Goal: Task Accomplishment & Management: Complete application form

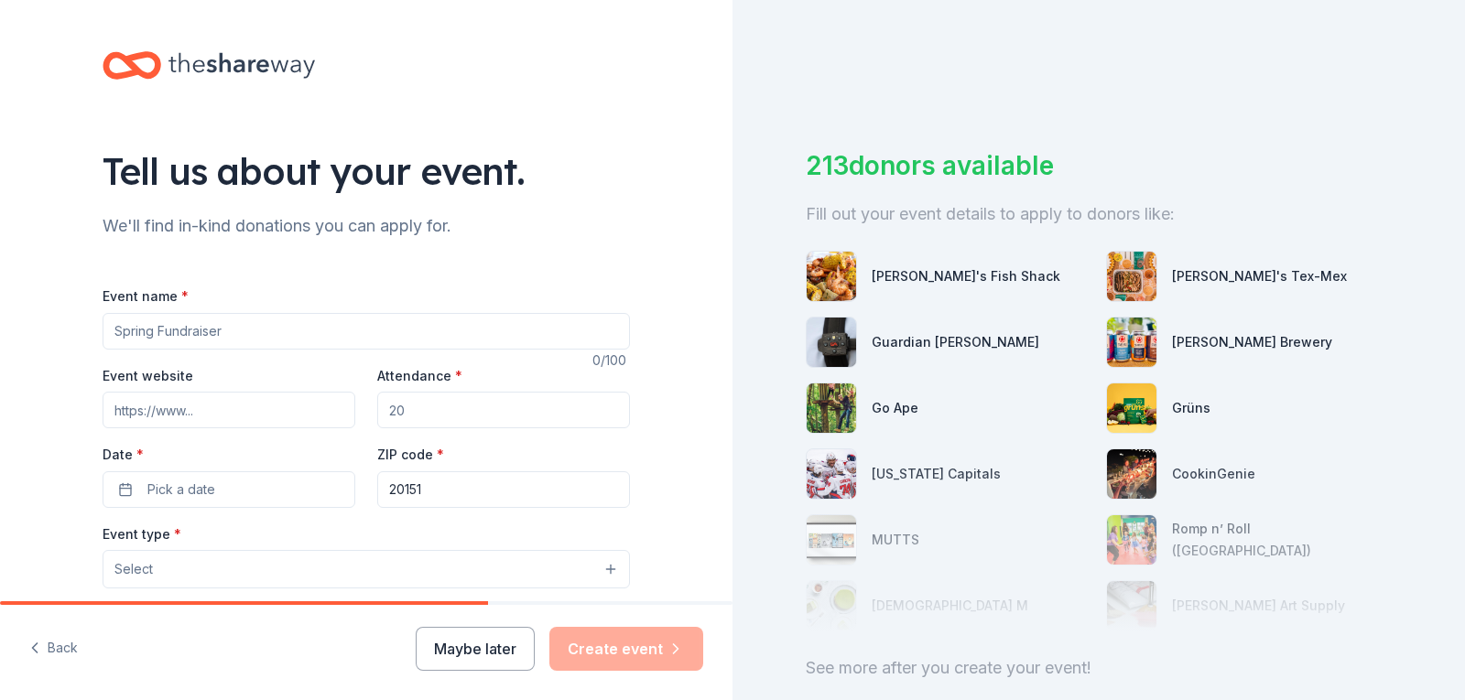
scroll to position [183, 0]
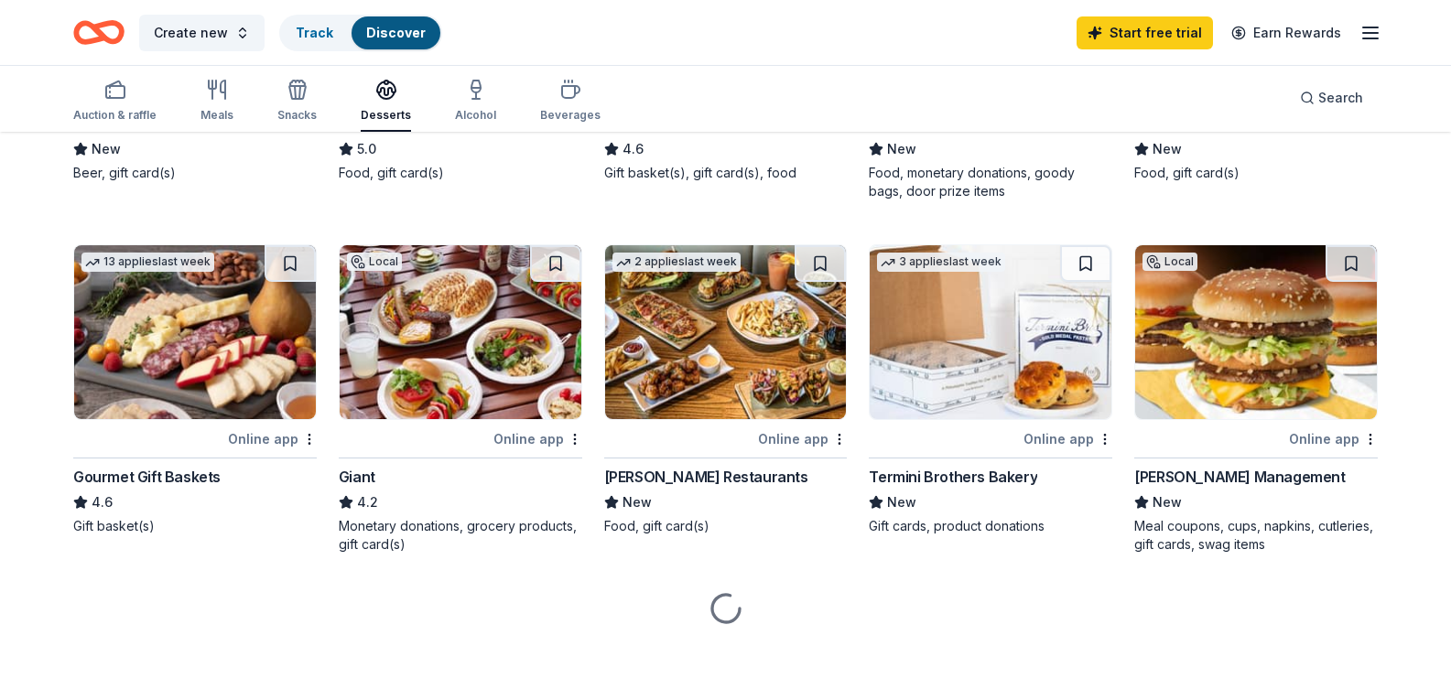
scroll to position [458, 0]
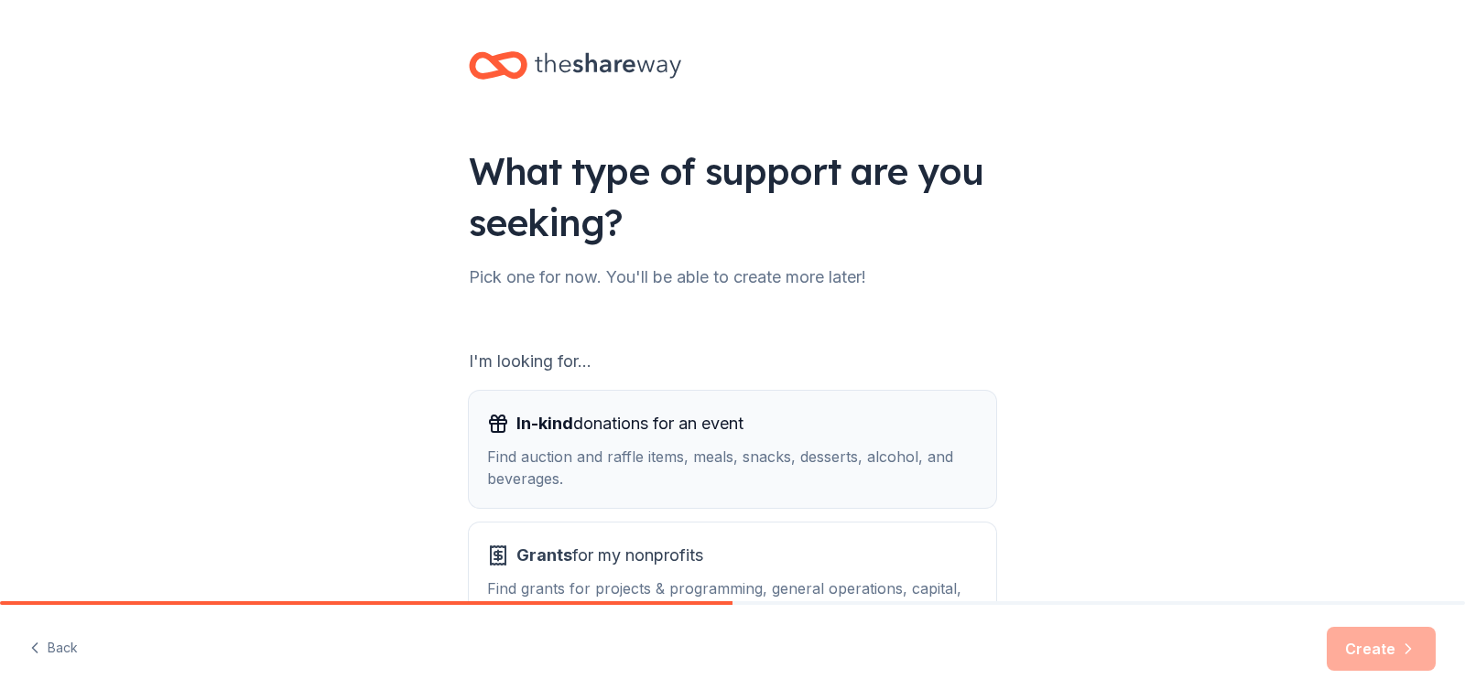
click at [598, 424] on span "In-kind donations for an event" at bounding box center [629, 423] width 227 height 29
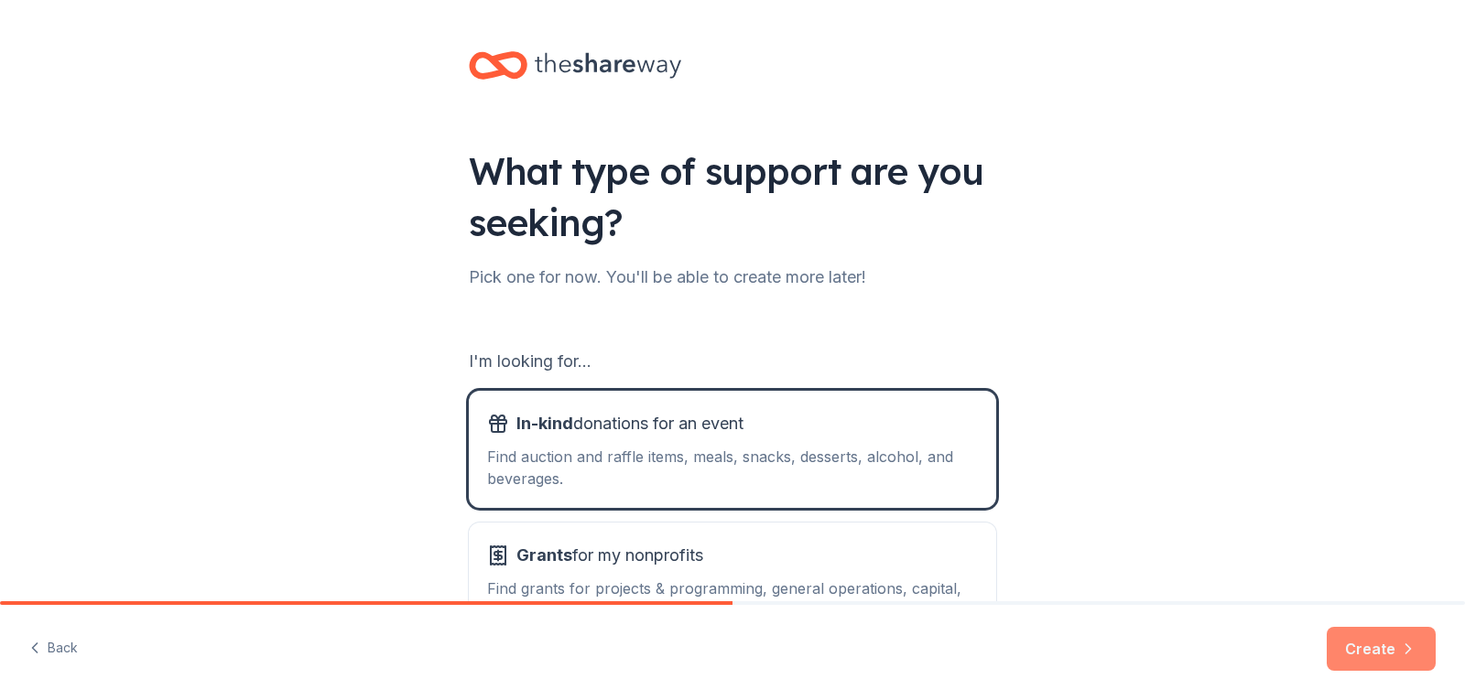
click at [1378, 655] on button "Create" at bounding box center [1381, 649] width 109 height 44
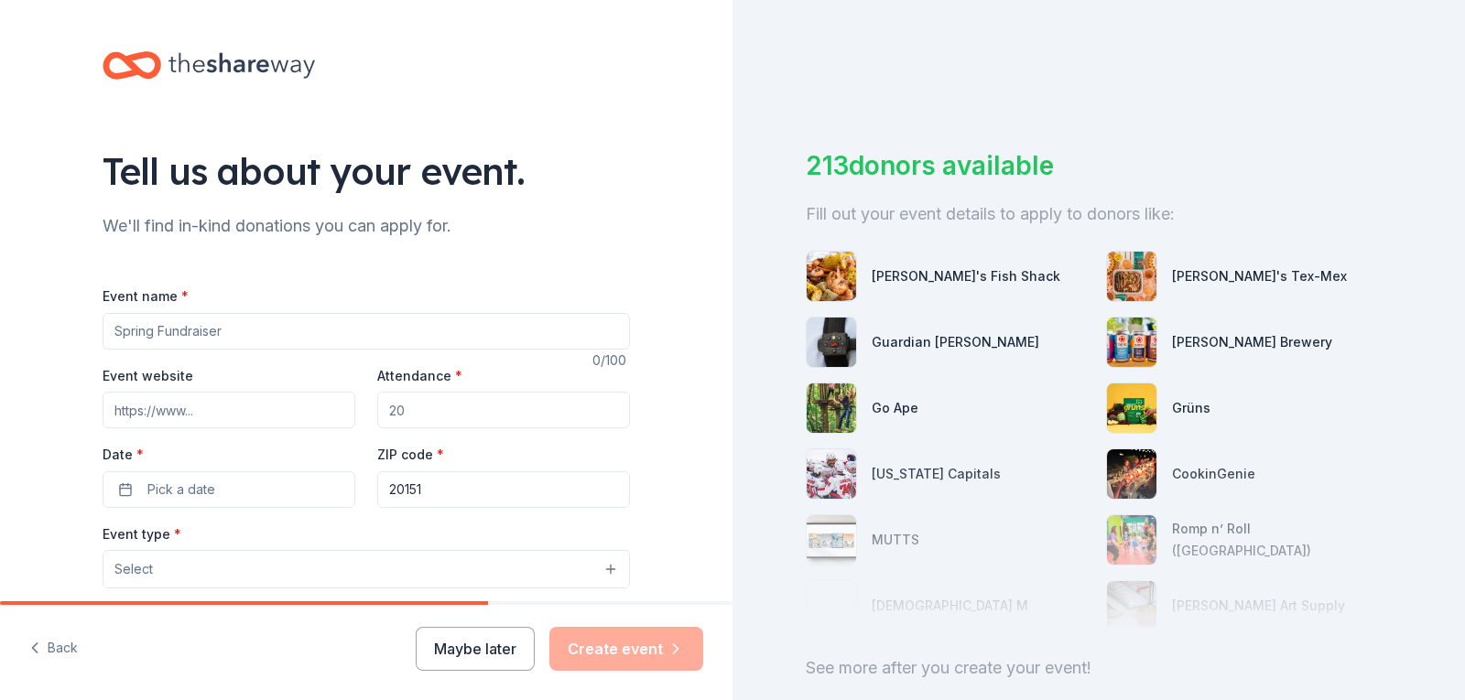
click at [330, 328] on input "Event name *" at bounding box center [366, 331] width 527 height 37
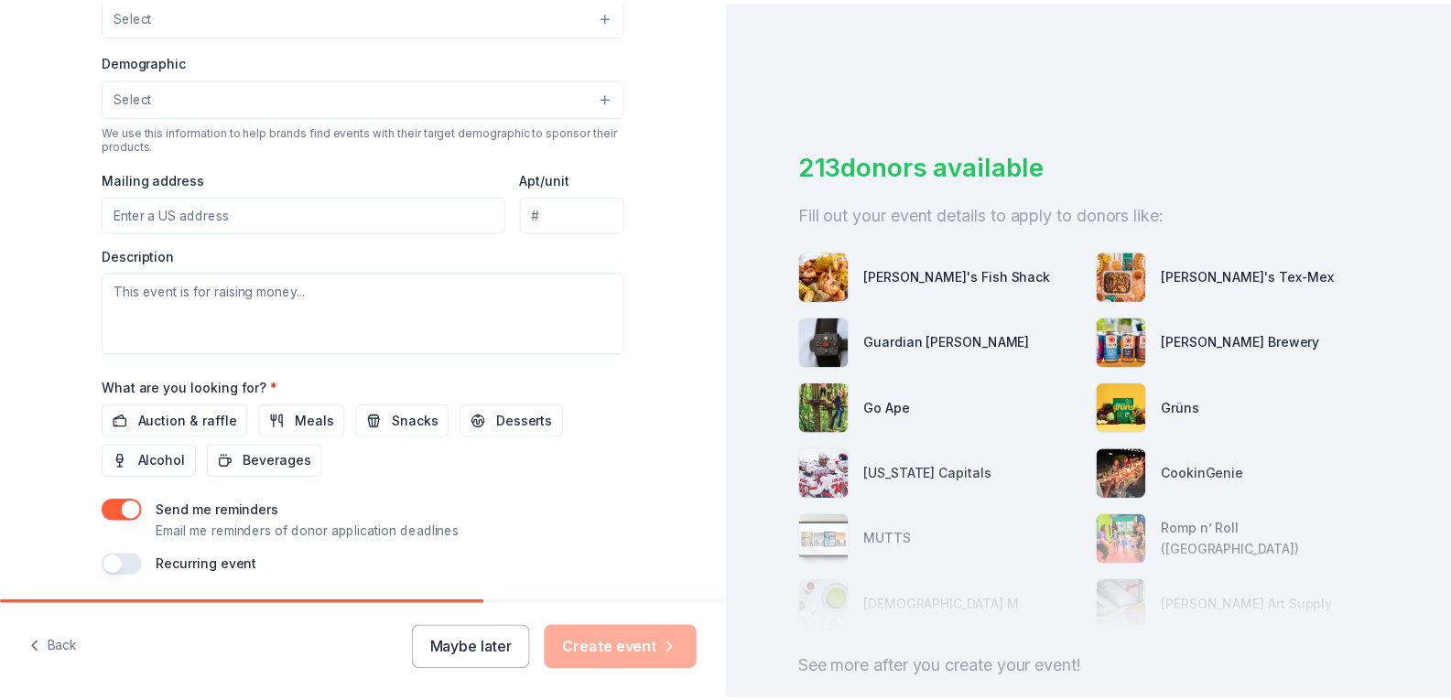
scroll to position [526, 0]
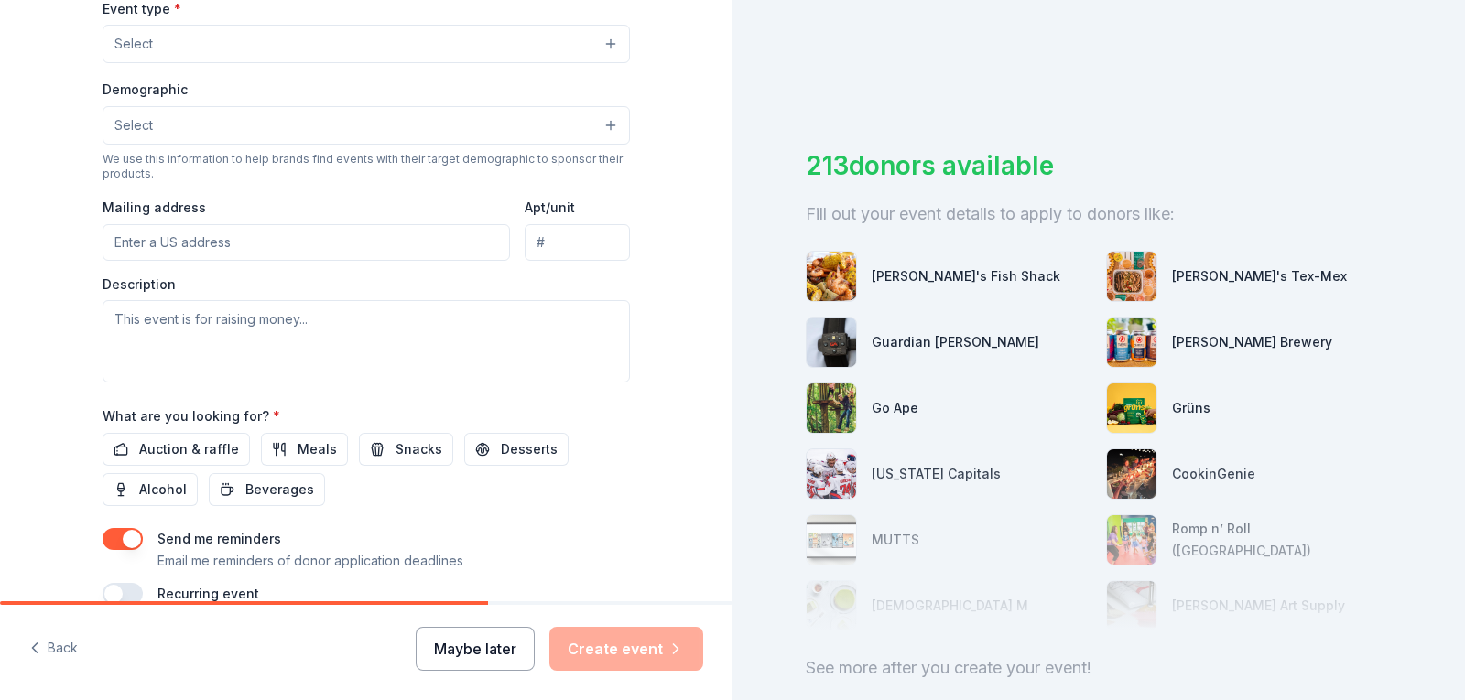
click at [485, 645] on button "Maybe later" at bounding box center [475, 649] width 119 height 44
click at [56, 643] on button "Back" at bounding box center [53, 649] width 49 height 38
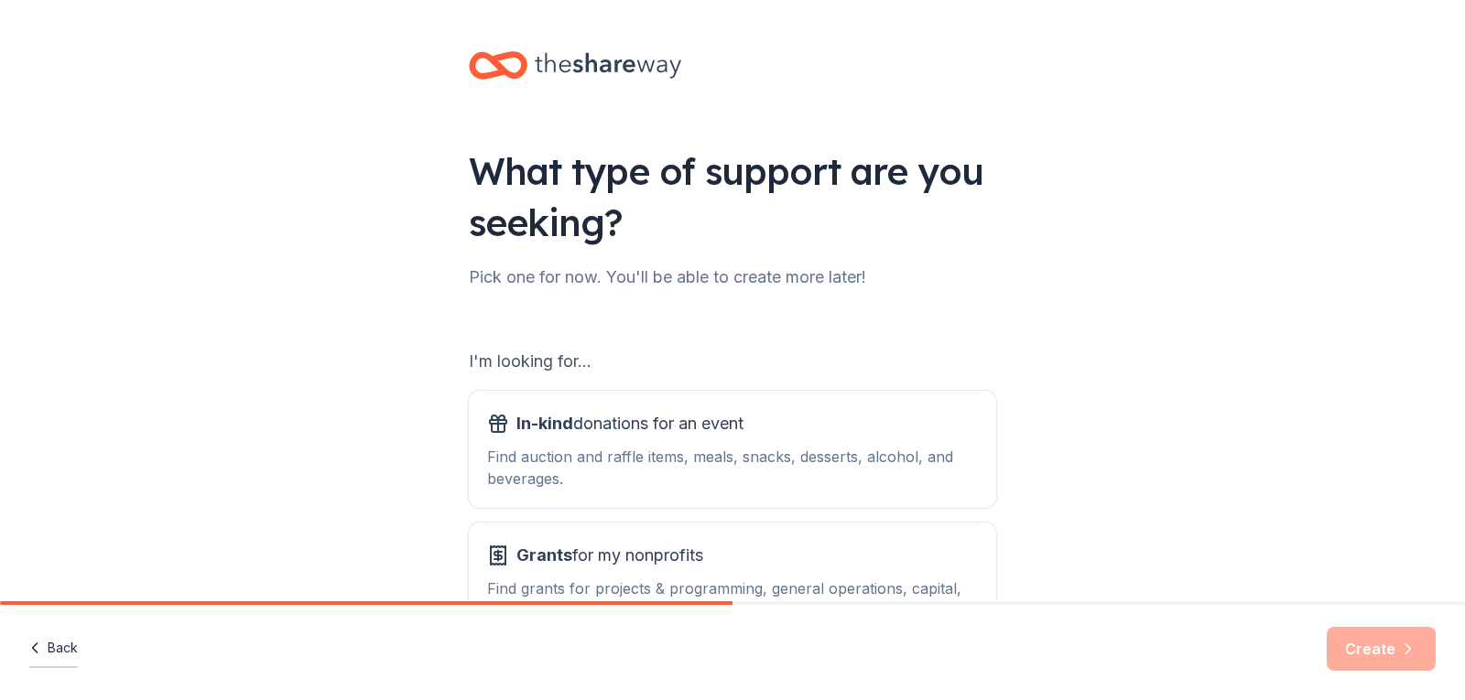
click at [56, 656] on button "Back" at bounding box center [53, 649] width 49 height 38
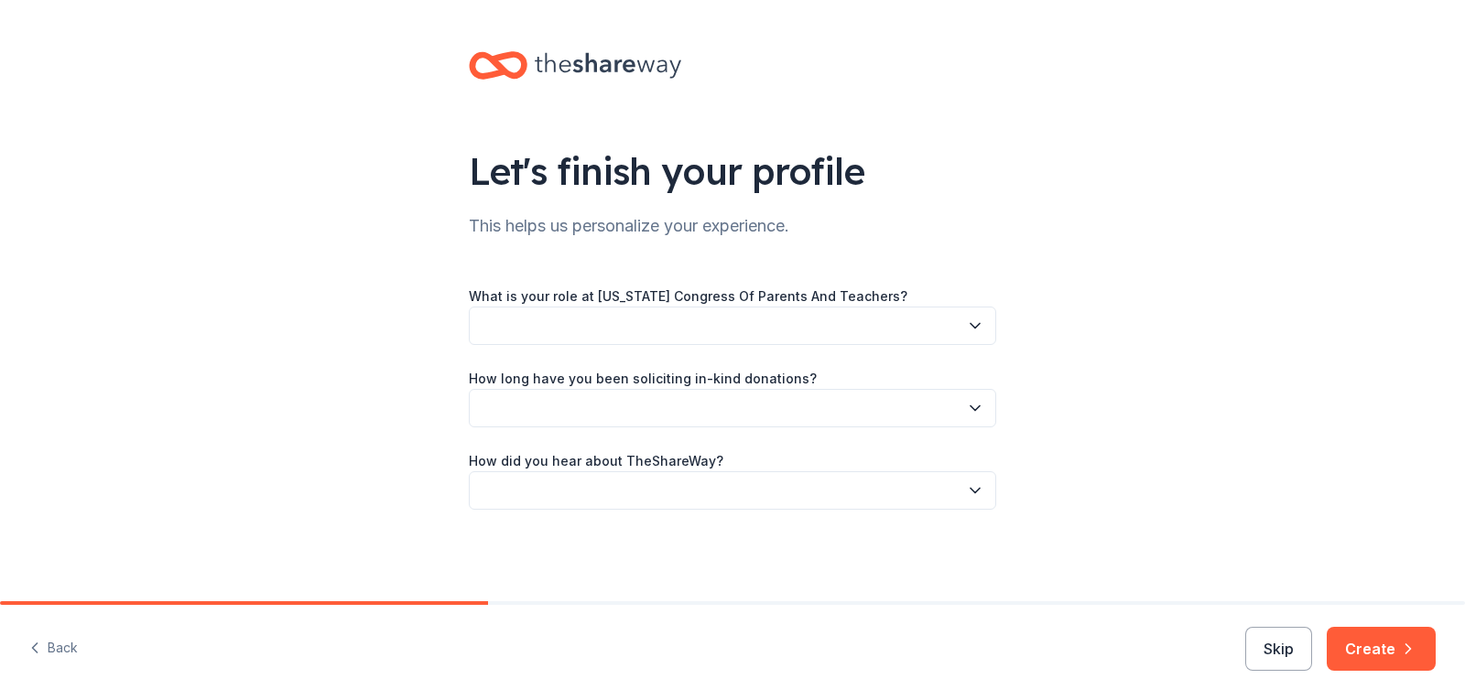
click at [61, 647] on button "Back" at bounding box center [53, 649] width 49 height 38
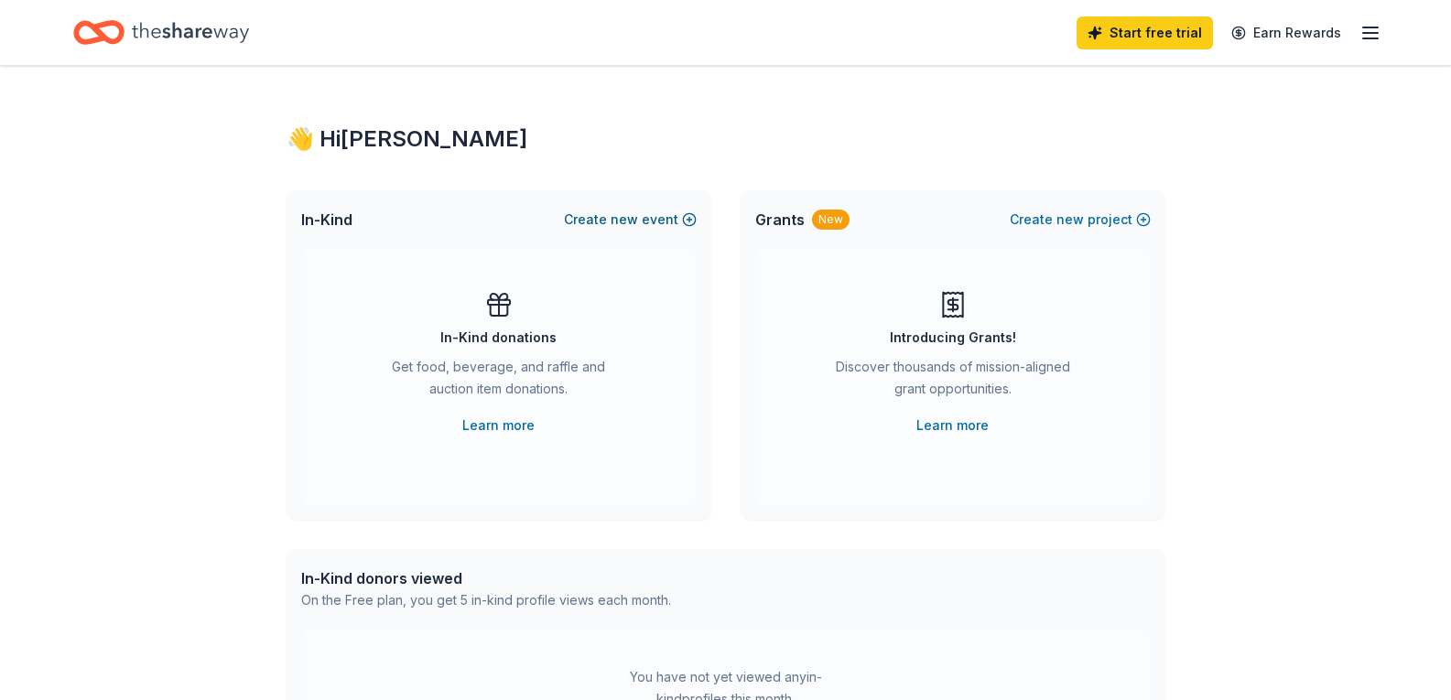
click at [637, 214] on span "new" at bounding box center [624, 220] width 27 height 22
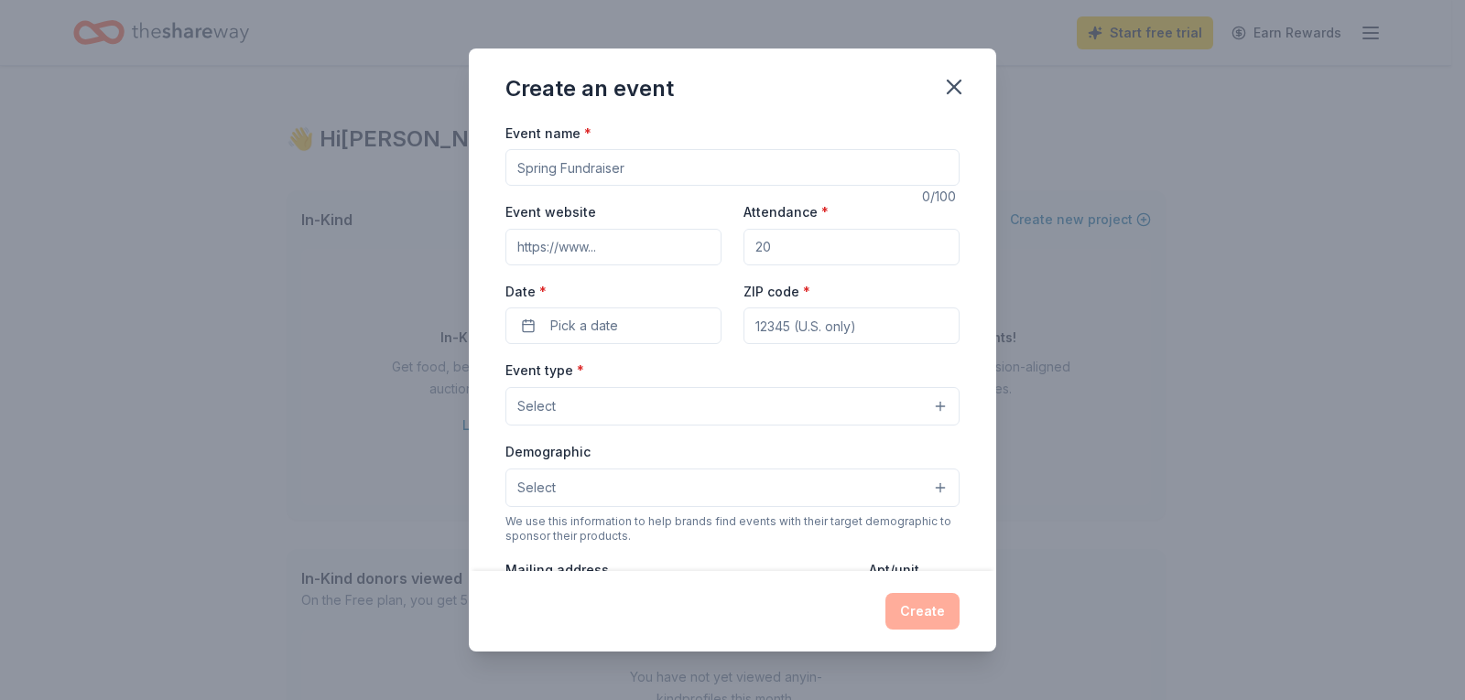
click at [646, 168] on input "Event name *" at bounding box center [732, 167] width 454 height 37
type input "Professional Development"
